Goal: Transaction & Acquisition: Purchase product/service

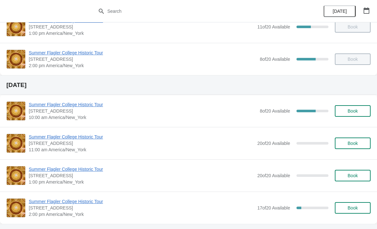
scroll to position [114, 0]
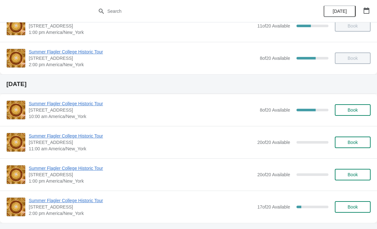
click at [352, 144] on span "Book" at bounding box center [353, 142] width 10 height 5
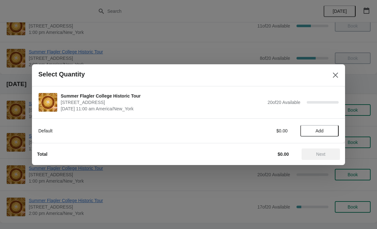
click at [316, 128] on span "Add" at bounding box center [320, 130] width 8 height 5
click at [329, 133] on icon at bounding box center [330, 130] width 7 height 7
click at [317, 152] on span "Next" at bounding box center [320, 154] width 9 height 5
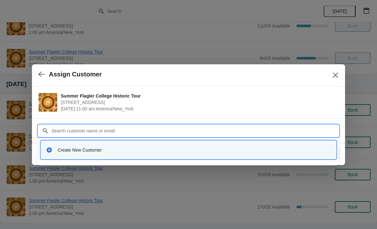
click at [126, 151] on div "Create New Customer" at bounding box center [195, 150] width 274 height 6
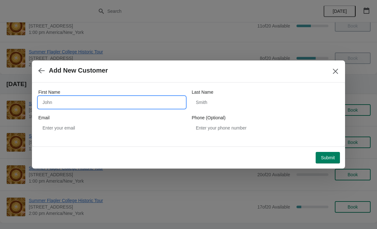
click at [124, 107] on input "First Name" at bounding box center [111, 103] width 147 height 12
type input "[PERSON_NAME]"
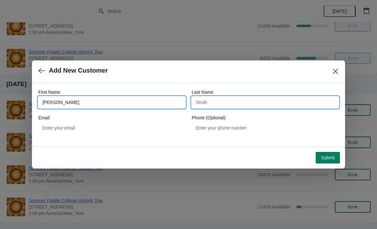
click at [247, 102] on input "Last Name" at bounding box center [265, 103] width 147 height 12
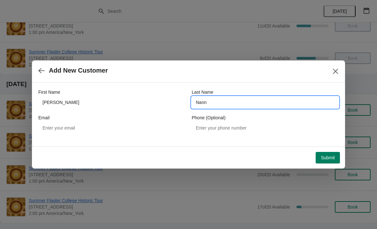
type input "Nann"
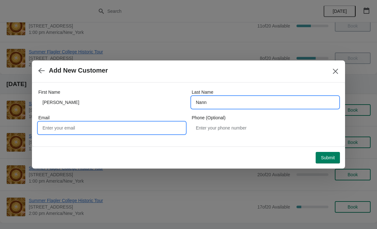
click at [160, 132] on input "Email" at bounding box center [111, 128] width 147 height 12
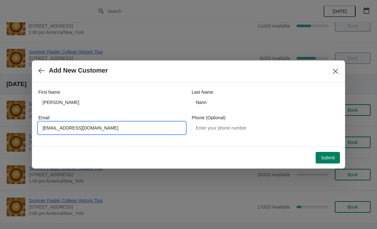
type input "[EMAIL_ADDRESS][DOMAIN_NAME]"
click at [326, 160] on button "Submit" at bounding box center [328, 158] width 24 height 12
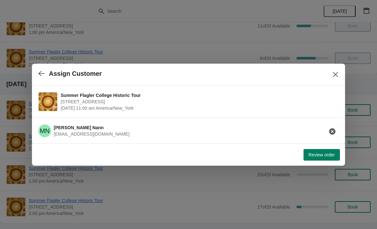
click at [321, 159] on button "Review order" at bounding box center [322, 155] width 36 height 12
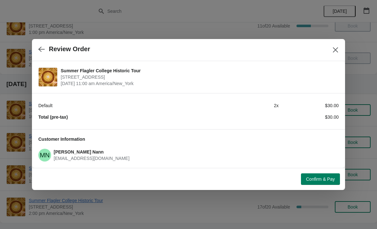
click at [316, 179] on span "Confirm & Pay" at bounding box center [320, 178] width 29 height 5
